Goal: Task Accomplishment & Management: Manage account settings

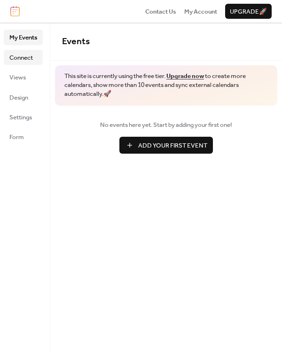
click at [32, 54] on span "Connect" at bounding box center [21, 57] width 24 height 9
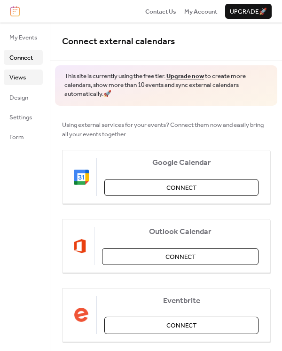
click at [22, 80] on span "Views" at bounding box center [17, 77] width 16 height 9
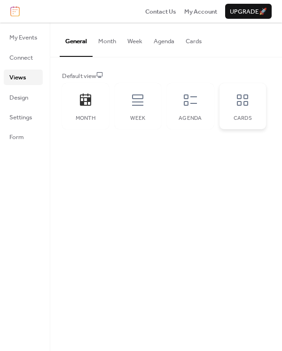
click at [241, 97] on icon at bounding box center [242, 100] width 15 height 15
click at [28, 53] on span "Connect" at bounding box center [21, 57] width 24 height 9
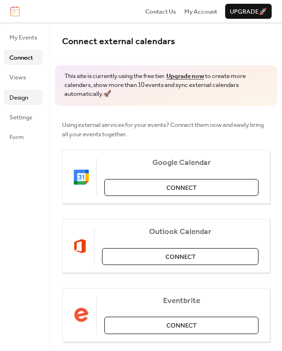
click at [23, 99] on span "Design" at bounding box center [18, 97] width 19 height 9
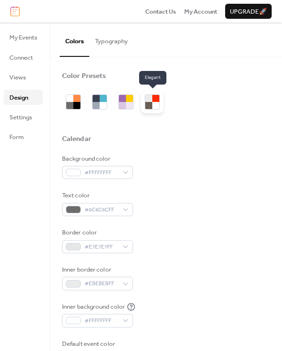
click at [149, 103] on div at bounding box center [148, 105] width 7 height 7
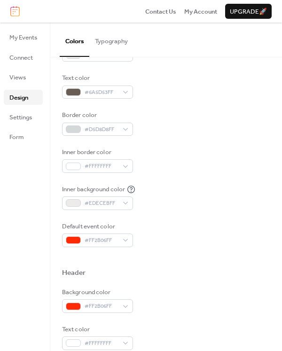
scroll to position [117, 0]
click at [21, 113] on span "Settings" at bounding box center [20, 117] width 23 height 9
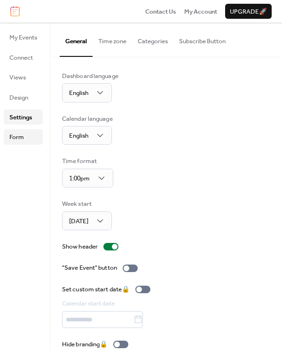
click at [21, 135] on span "Form" at bounding box center [16, 137] width 15 height 9
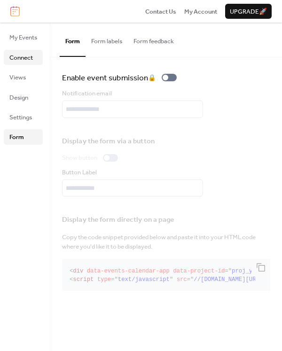
click at [27, 59] on span "Connect" at bounding box center [21, 57] width 24 height 9
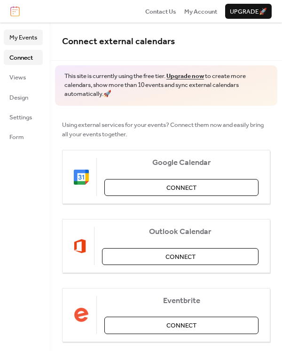
click at [31, 33] on span "My Events" at bounding box center [23, 37] width 28 height 9
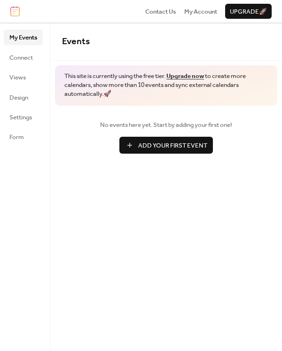
click at [31, 33] on span "My Events" at bounding box center [23, 37] width 28 height 9
click at [25, 75] on span "Views" at bounding box center [17, 77] width 16 height 9
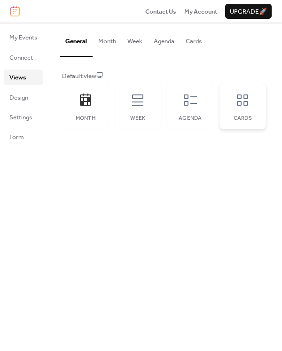
click at [238, 94] on icon at bounding box center [242, 100] width 15 height 15
click at [190, 105] on icon at bounding box center [190, 100] width 15 height 15
click at [195, 41] on button "Cards" at bounding box center [193, 39] width 27 height 33
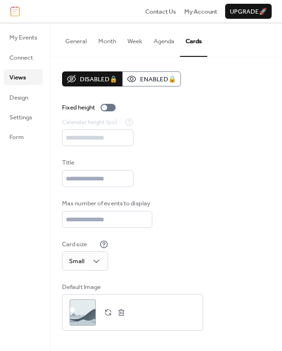
click at [166, 41] on button "Agenda" at bounding box center [164, 39] width 32 height 33
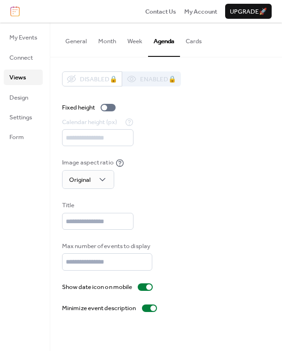
click at [192, 41] on button "Cards" at bounding box center [193, 39] width 27 height 33
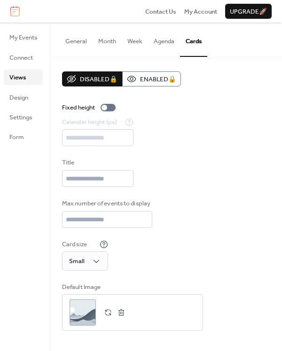
click at [117, 39] on button "Month" at bounding box center [107, 39] width 29 height 33
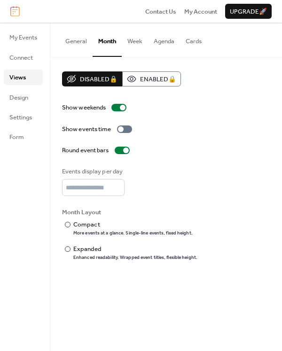
click at [74, 39] on button "General" at bounding box center [76, 39] width 33 height 33
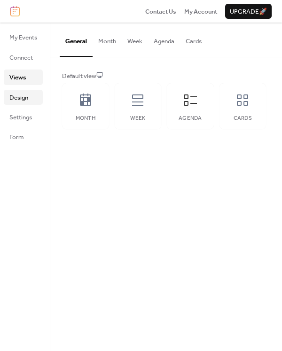
click at [17, 97] on span "Design" at bounding box center [18, 97] width 19 height 9
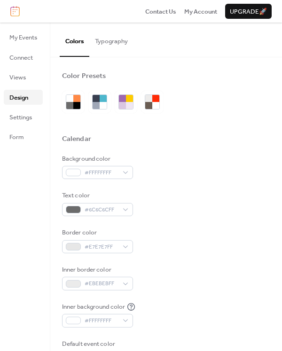
click at [117, 42] on button "Typography" at bounding box center [111, 39] width 44 height 33
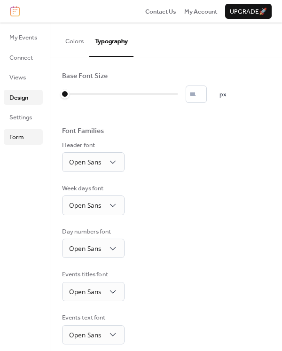
click at [18, 138] on span "Form" at bounding box center [16, 137] width 15 height 9
